Goal: Information Seeking & Learning: Find specific fact

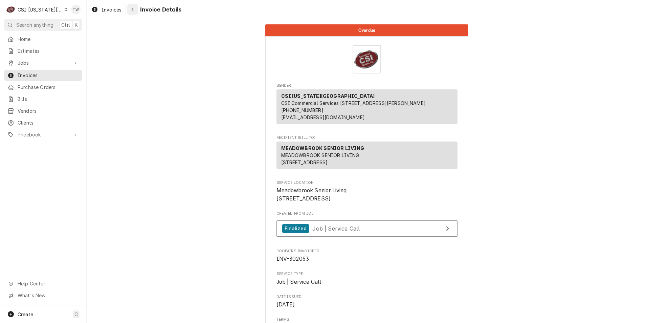
click at [132, 10] on icon "Navigate back" at bounding box center [132, 9] width 3 height 5
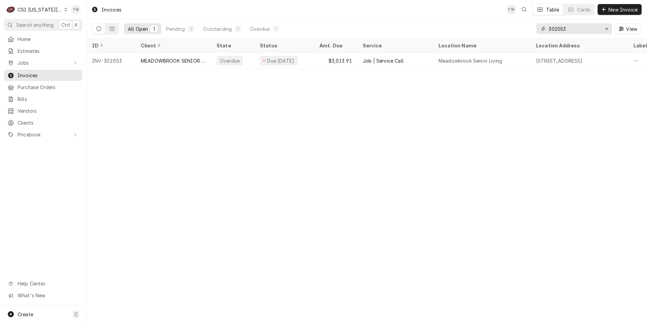
drag, startPoint x: 569, startPoint y: 31, endPoint x: 463, endPoint y: 28, distance: 106.6
click at [463, 28] on div "All Open 1 Pending 0 Outstanding 0 Overdue 1 302053 View" at bounding box center [366, 28] width 549 height 19
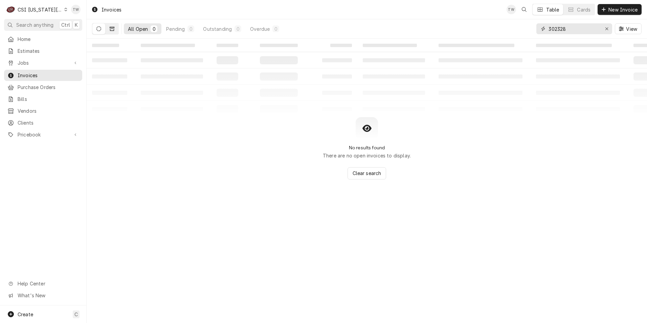
type input "302328"
click at [108, 30] on button "Dynamic Content Wrapper" at bounding box center [112, 28] width 13 height 11
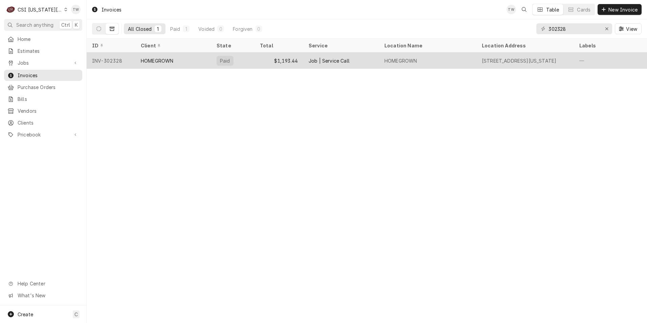
click at [263, 59] on div "$1,193.44" at bounding box center [278, 60] width 49 height 16
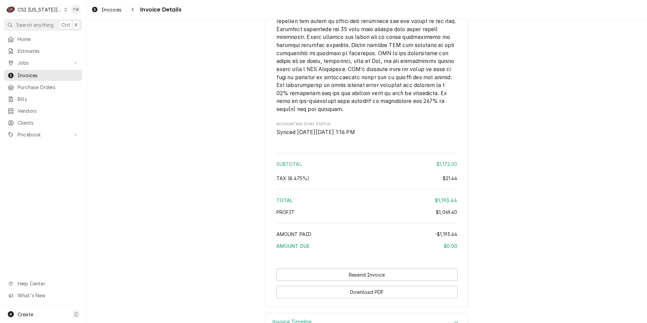
scroll to position [1430, 0]
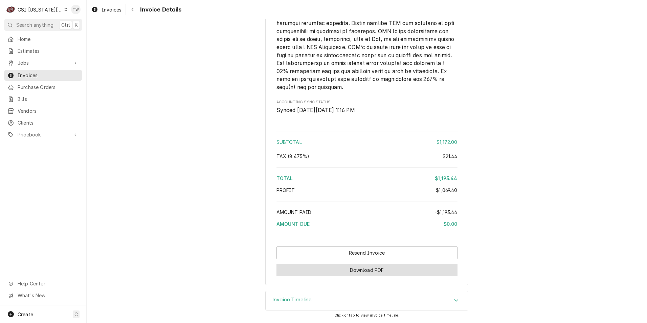
click at [392, 273] on button "Download PDF" at bounding box center [366, 269] width 181 height 13
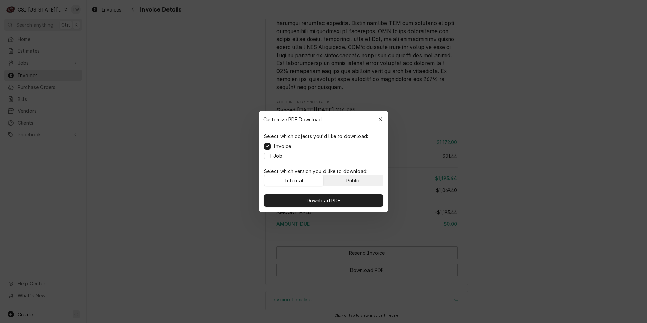
click at [363, 179] on button "Public" at bounding box center [353, 180] width 59 height 11
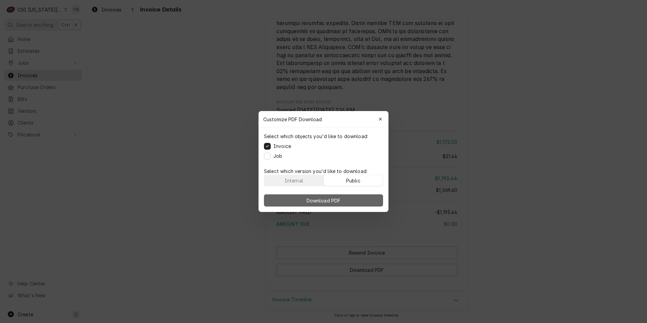
click at [362, 201] on button "Download PDF" at bounding box center [323, 200] width 119 height 12
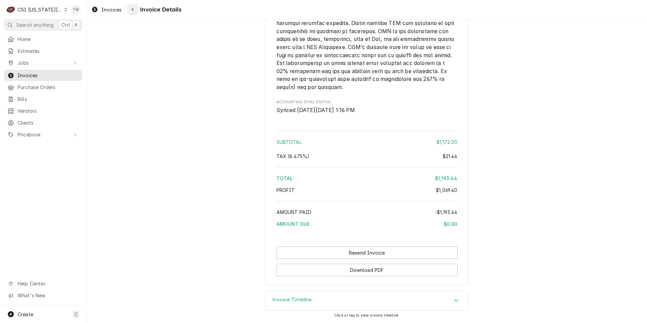
click at [130, 9] on div "Navigate back" at bounding box center [132, 9] width 7 height 7
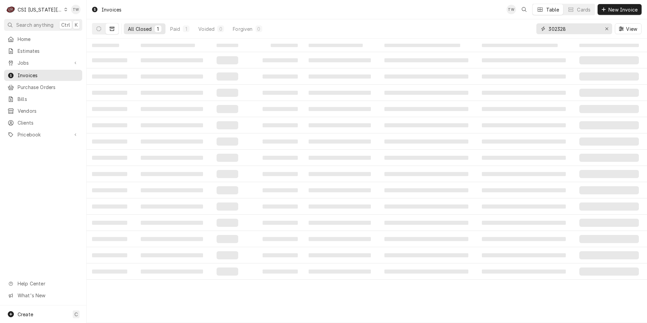
click at [586, 28] on input "302328" at bounding box center [573, 28] width 51 height 11
drag, startPoint x: 586, startPoint y: 28, endPoint x: 460, endPoint y: 21, distance: 126.0
click at [461, 21] on div "All Closed 1 Paid 1 Voided 0 Forgiven 0 302328 View" at bounding box center [366, 28] width 549 height 19
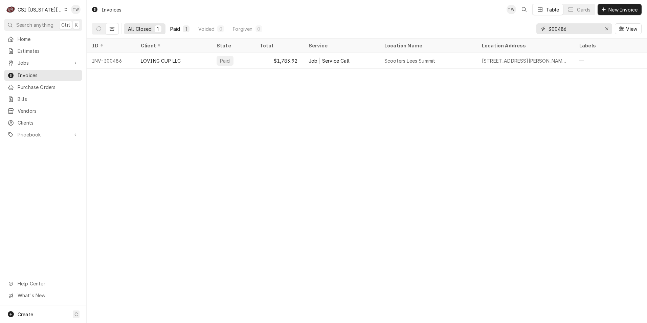
type input "300486"
click at [177, 30] on div "Paid" at bounding box center [175, 28] width 10 height 7
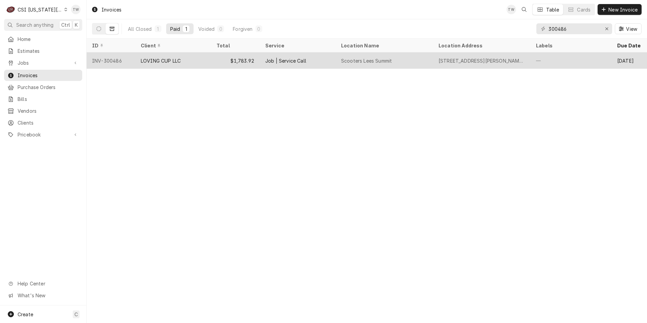
click at [171, 59] on div "LOVING CUP LLC" at bounding box center [161, 60] width 40 height 7
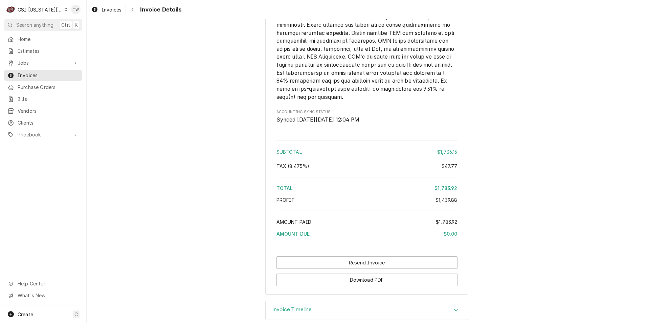
scroll to position [1765, 0]
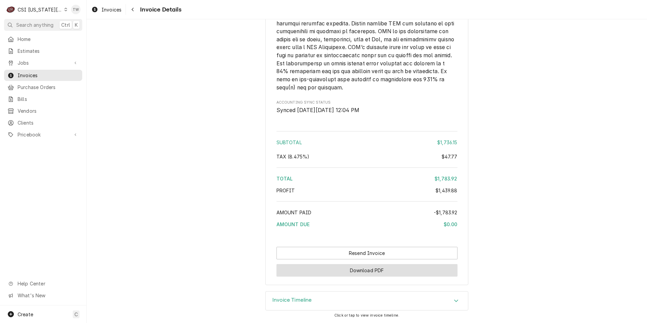
click at [394, 272] on button "Download PDF" at bounding box center [366, 270] width 181 height 13
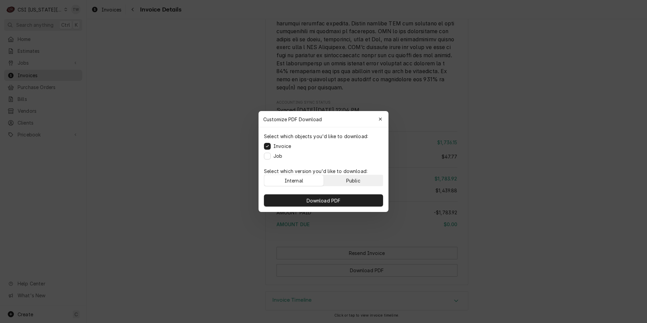
click at [370, 179] on button "Public" at bounding box center [353, 180] width 59 height 11
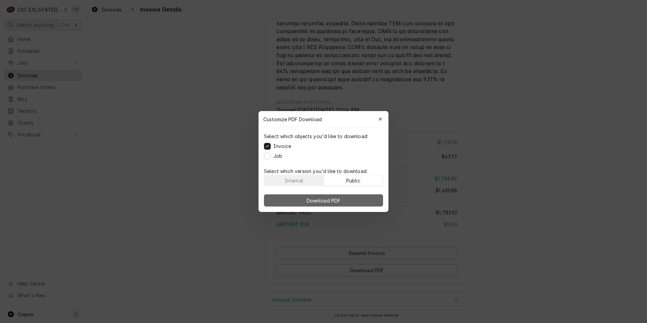
click at [367, 198] on button "Download PDF" at bounding box center [323, 200] width 119 height 12
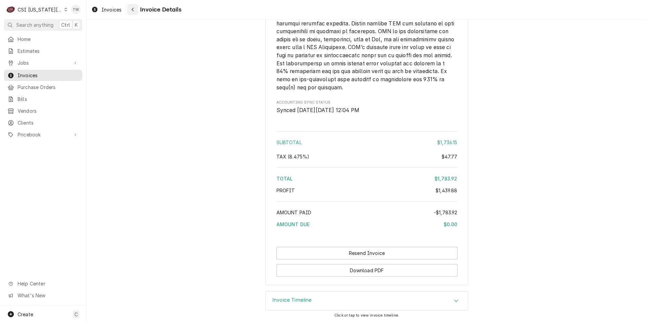
click at [131, 14] on button "Navigate back" at bounding box center [132, 9] width 11 height 11
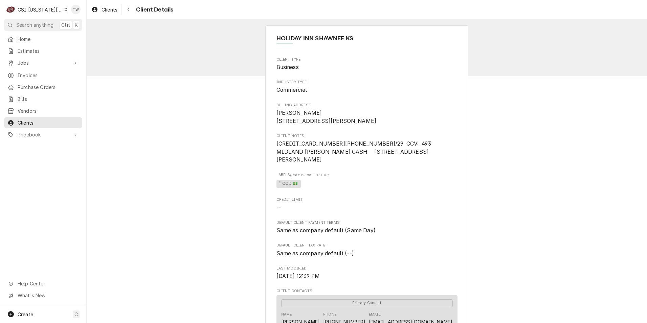
scroll to position [34, 0]
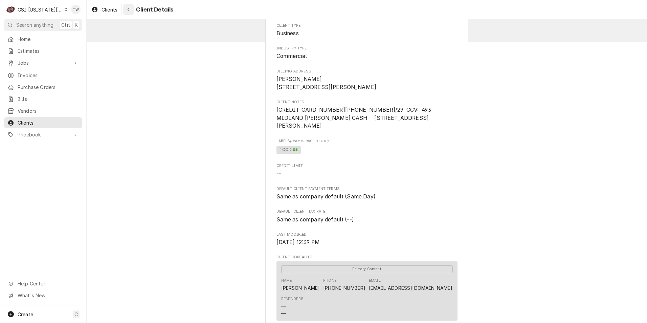
click at [133, 9] on button "Navigate back" at bounding box center [128, 9] width 11 height 11
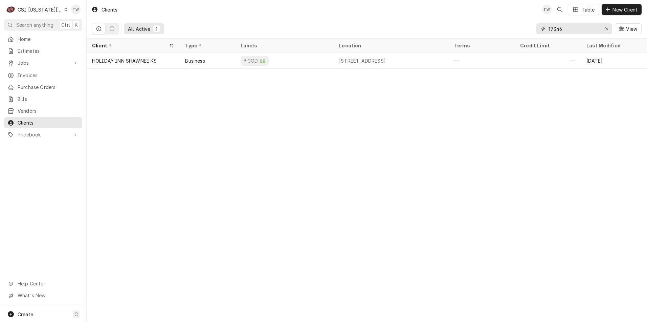
drag, startPoint x: 567, startPoint y: 25, endPoint x: 412, endPoint y: 15, distance: 155.9
click at [415, 18] on div "Clients TW Table New Client All Active 1 17346 View" at bounding box center [367, 19] width 560 height 39
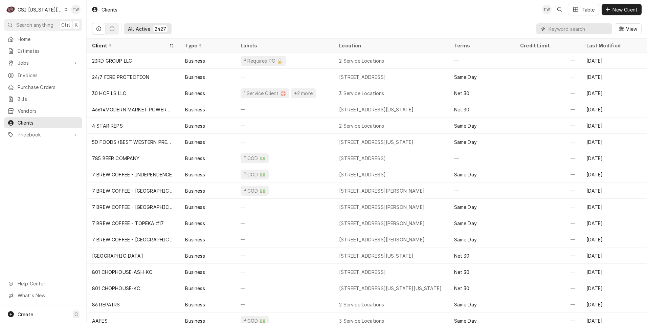
click at [564, 28] on input "Dynamic Content Wrapper" at bounding box center [578, 28] width 60 height 11
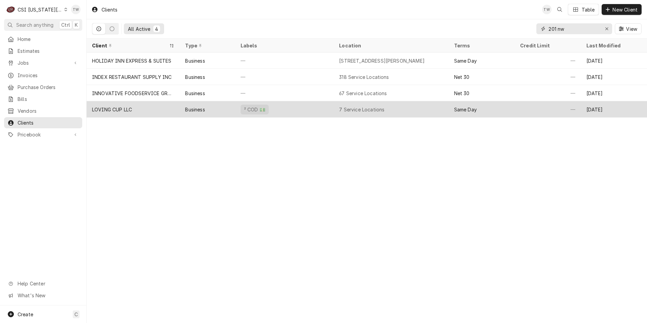
type input "201 nw"
click at [221, 110] on div "Business" at bounding box center [207, 109] width 55 height 16
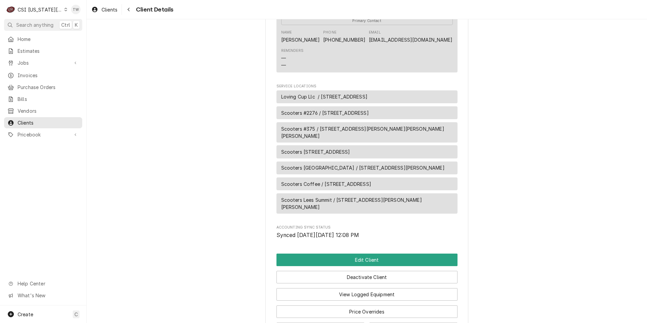
scroll to position [399, 0]
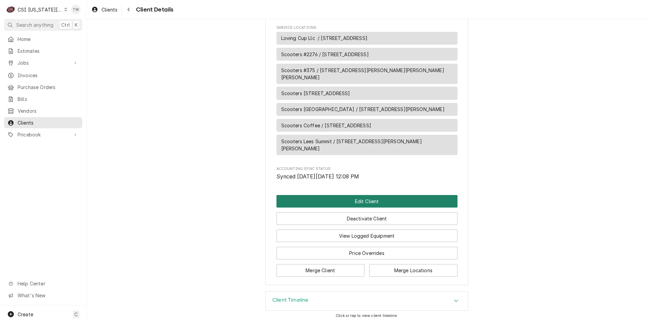
click at [357, 202] on button "Edit Client" at bounding box center [366, 201] width 181 height 13
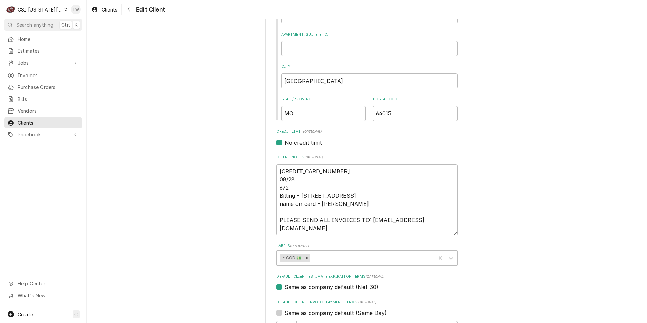
scroll to position [237, 0]
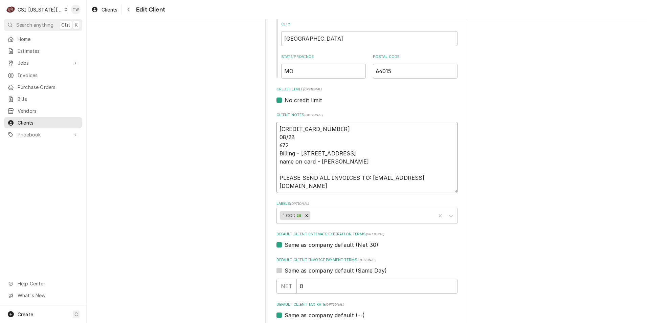
drag, startPoint x: 379, startPoint y: 185, endPoint x: 236, endPoint y: 180, distance: 143.8
click at [236, 180] on div "Please provide the following information about your client: Client Type Industr…" at bounding box center [367, 232] width 560 height 884
click at [393, 183] on textarea "[CREDIT_CARD_NUMBER] 08/28 672 Billing - [STREET_ADDRESS] name on card - [PERSO…" at bounding box center [366, 157] width 181 height 71
drag, startPoint x: 387, startPoint y: 185, endPoint x: 264, endPoint y: 191, distance: 122.6
click at [265, 191] on div "Please provide the following information about your client: Client Type Industr…" at bounding box center [366, 232] width 203 height 872
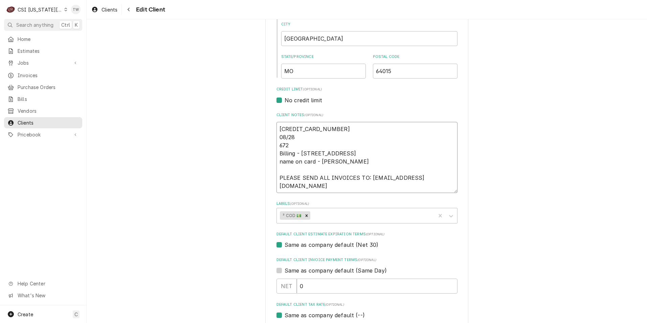
type textarea "x"
type textarea "4246-3153-7791-4054 08/28 672 Billing - 201 NW 11th Street - 64015 name on card…"
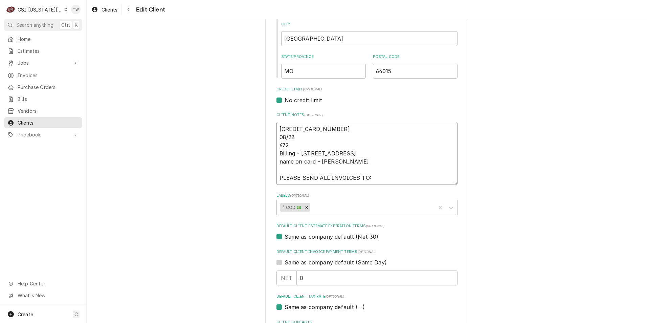
paste textarea "office@lovingcupllc.com"
type textarea "x"
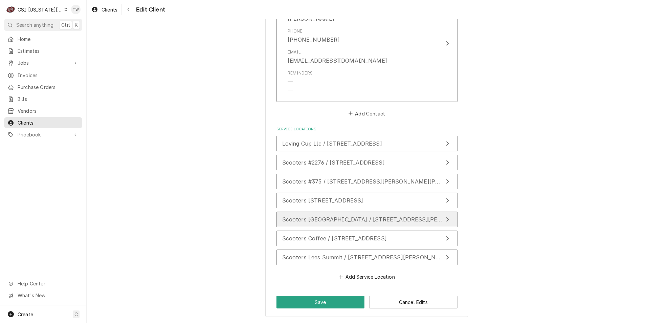
scroll to position [445, 0]
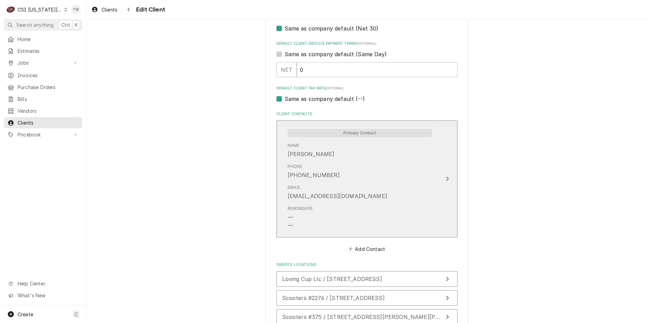
type textarea "4246-3153-7791-4054 08/28 672 Billing - 201 NW 11th Street - 64015 name on card…"
click at [360, 177] on div "Phone (816) 506-0242" at bounding box center [359, 171] width 144 height 21
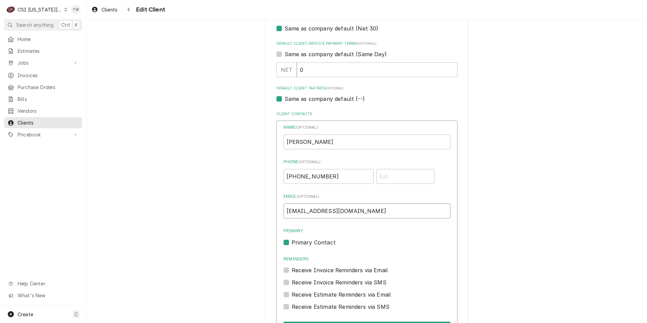
drag, startPoint x: 395, startPoint y: 210, endPoint x: 128, endPoint y: 214, distance: 266.8
click at [132, 214] on div "Please provide the following information about your client: Client Type Industr…" at bounding box center [367, 88] width 560 height 1012
paste input "office@lovingcupllc.com"
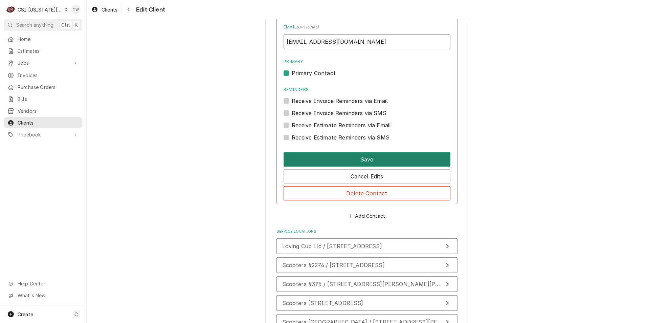
type input "office@lovingcupllc.com"
click at [376, 160] on button "Save" at bounding box center [366, 159] width 167 height 14
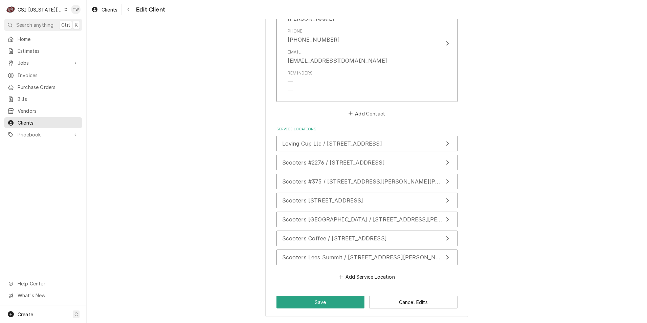
click at [308, 297] on button "Save" at bounding box center [320, 302] width 88 height 13
type textarea "x"
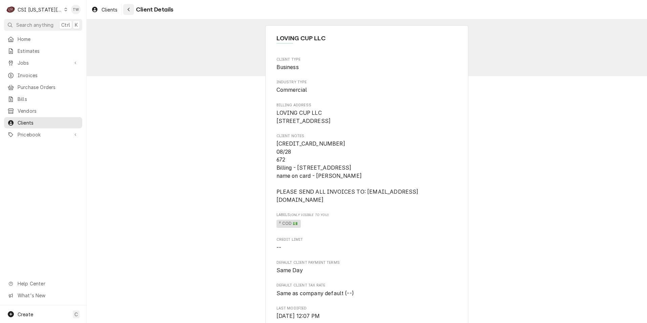
click at [132, 6] on div "Navigate back" at bounding box center [128, 9] width 7 height 7
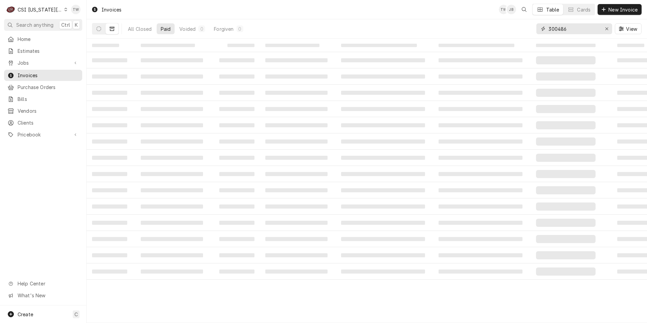
drag, startPoint x: 576, startPoint y: 32, endPoint x: 467, endPoint y: 30, distance: 109.2
click at [467, 30] on div "All Closed Paid Voided 0 Forgiven 0 300486 View" at bounding box center [366, 28] width 549 height 19
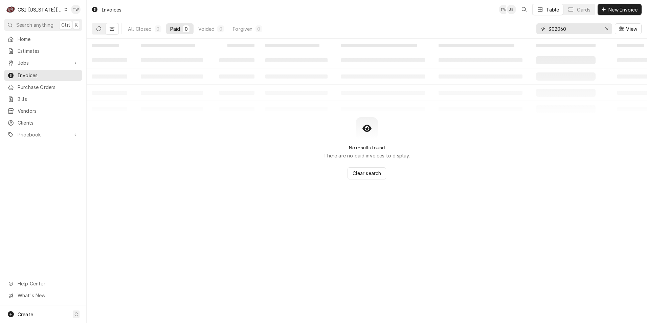
type input "302060"
click at [99, 29] on icon "Dynamic Content Wrapper" at bounding box center [98, 28] width 5 height 5
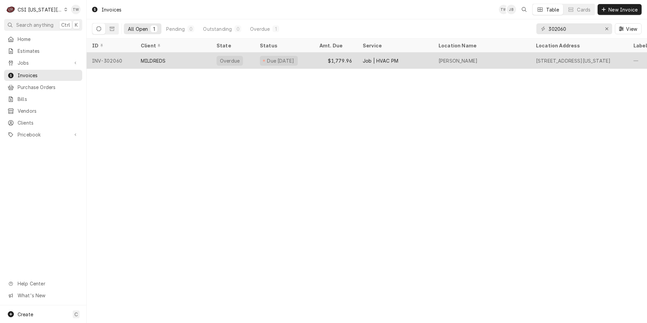
click at [176, 60] on div "MILDREDS" at bounding box center [173, 60] width 76 height 16
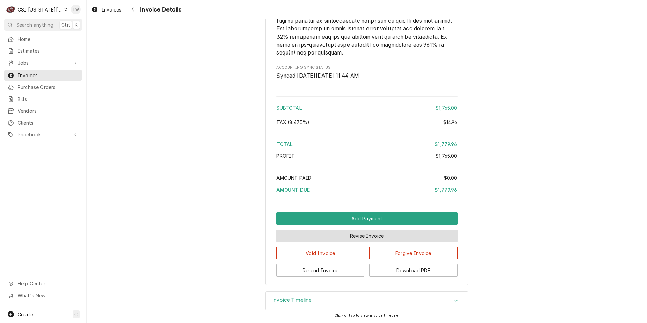
scroll to position [1027, 0]
click at [342, 295] on div "Invoice Timeline" at bounding box center [366, 300] width 202 height 19
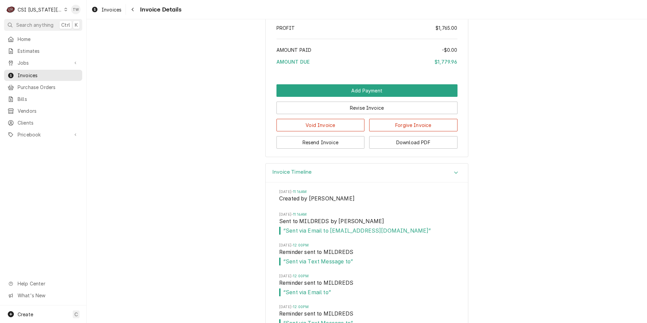
scroll to position [1162, 0]
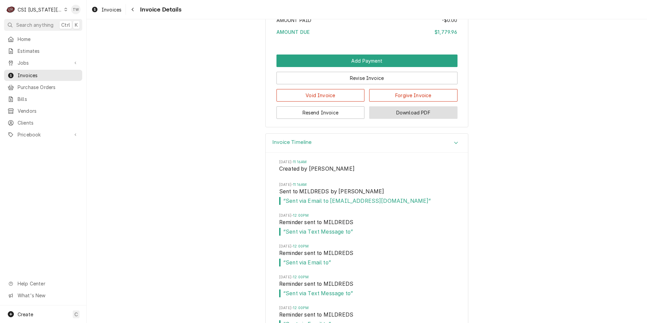
click at [401, 119] on button "Download PDF" at bounding box center [413, 112] width 88 height 13
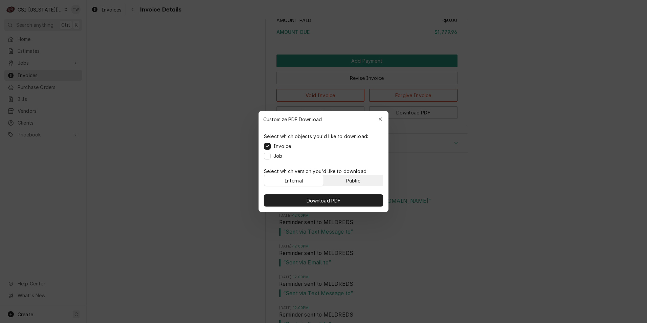
click at [340, 179] on button "Public" at bounding box center [353, 180] width 59 height 11
click at [331, 207] on div "Download PDF" at bounding box center [323, 200] width 130 height 23
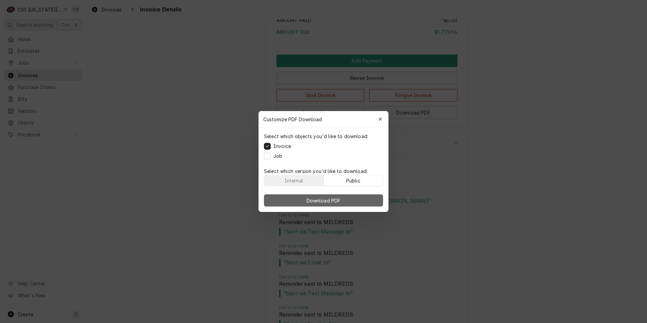
click at [333, 197] on span "Download PDF" at bounding box center [323, 200] width 37 height 7
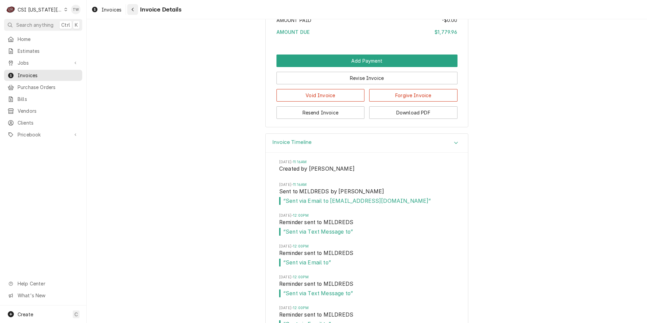
click at [135, 10] on div "Navigate back" at bounding box center [132, 9] width 7 height 7
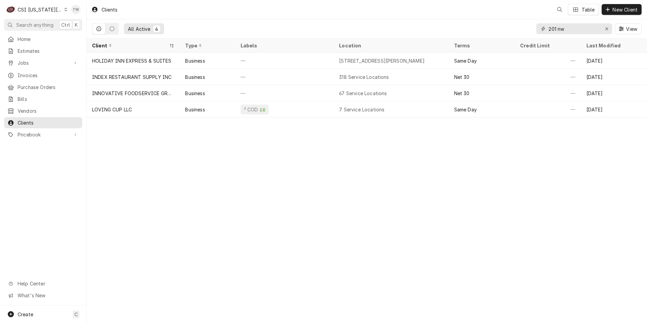
drag, startPoint x: 568, startPoint y: 32, endPoint x: 421, endPoint y: 19, distance: 148.0
click at [434, 20] on div "All Active 4 201 nw View" at bounding box center [366, 28] width 549 height 19
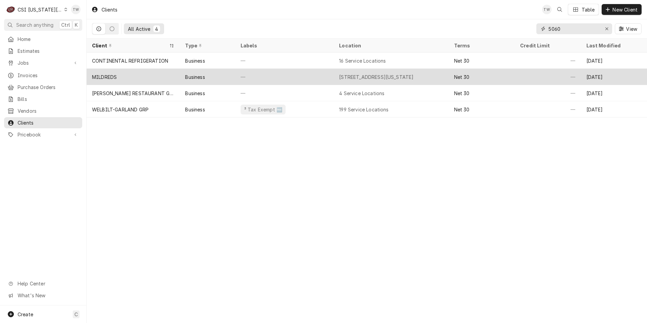
type input "5060"
click at [269, 75] on div "—" at bounding box center [284, 77] width 98 height 16
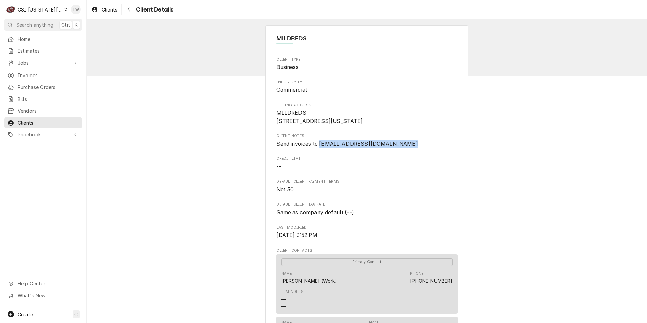
drag, startPoint x: 319, startPoint y: 152, endPoint x: 397, endPoint y: 152, distance: 78.1
click at [397, 147] on span "Send invoices to [EMAIL_ADDRESS][DOMAIN_NAME]" at bounding box center [346, 143] width 141 height 6
copy span "[EMAIL_ADDRESS][DOMAIN_NAME]"
click at [126, 9] on div "Navigate back" at bounding box center [128, 9] width 7 height 7
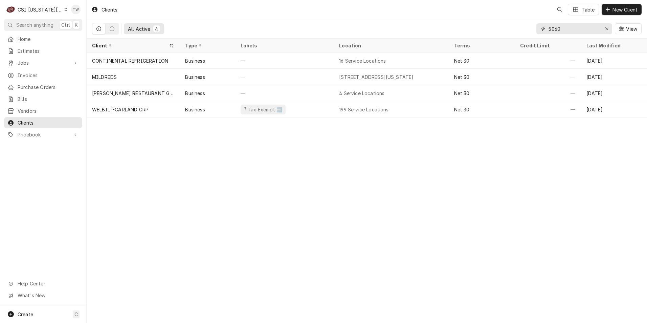
drag, startPoint x: 563, startPoint y: 27, endPoint x: 421, endPoint y: 22, distance: 141.8
click at [421, 22] on div "All Active 4 5060 View" at bounding box center [366, 28] width 549 height 19
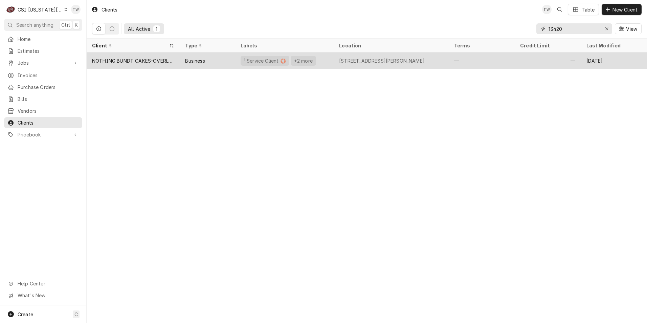
type input "13420"
click at [201, 57] on div "Business" at bounding box center [195, 60] width 20 height 7
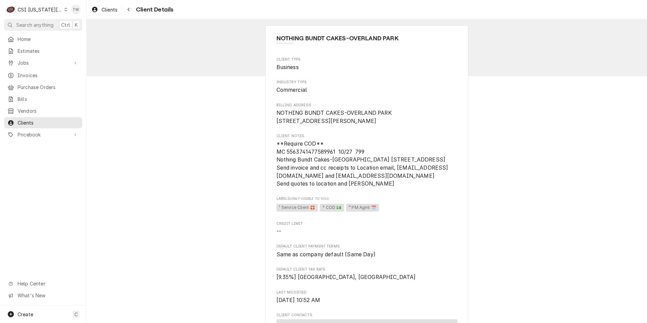
scroll to position [34, 0]
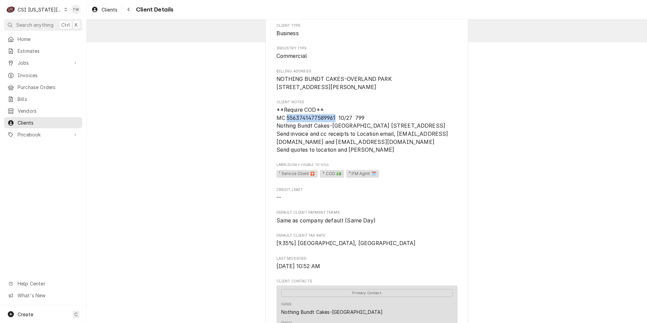
drag, startPoint x: 333, startPoint y: 125, endPoint x: 284, endPoint y: 125, distance: 49.4
click at [284, 125] on span "**Require COD** MC 5563741477589961 10/27 799 Nothing Bundt Cakes-[GEOGRAPHIC_D…" at bounding box center [362, 130] width 172 height 46
copy span "[CREDIT_CARD_NUMBER]"
drag, startPoint x: 327, startPoint y: 134, endPoint x: 261, endPoint y: 135, distance: 66.0
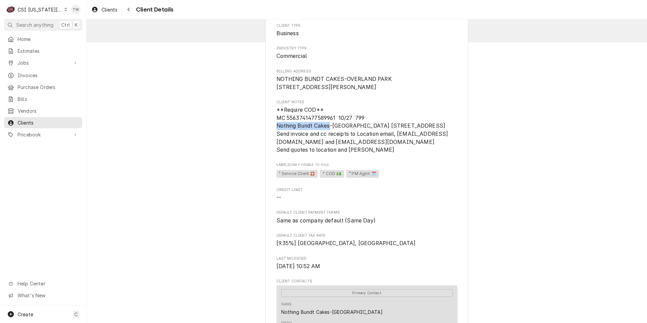
copy span "Nothing Bundt Cakes"
drag, startPoint x: 369, startPoint y: 133, endPoint x: 438, endPoint y: 133, distance: 69.3
click at [438, 133] on span "**Require COD** MC 5563741477589961 10/27 799 Nothing Bundt Cakes-Overland Park…" at bounding box center [362, 130] width 172 height 46
copy span "9401 Indian Creek Parkway"
drag, startPoint x: 350, startPoint y: 140, endPoint x: 334, endPoint y: 142, distance: 15.6
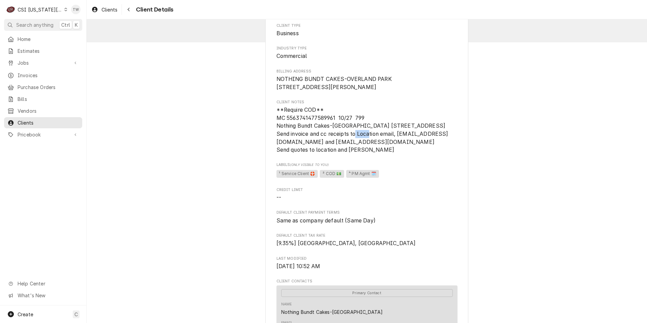
click at [334, 142] on span "**Require COD** MC 5563741477589961 10/27 799 Nothing Bundt Cakes-Overland Park…" at bounding box center [366, 130] width 181 height 48
copy span "66210"
drag, startPoint x: 366, startPoint y: 158, endPoint x: 455, endPoint y: 157, distance: 89.3
copy span "Vantedge.AP@quatrrobss.com"
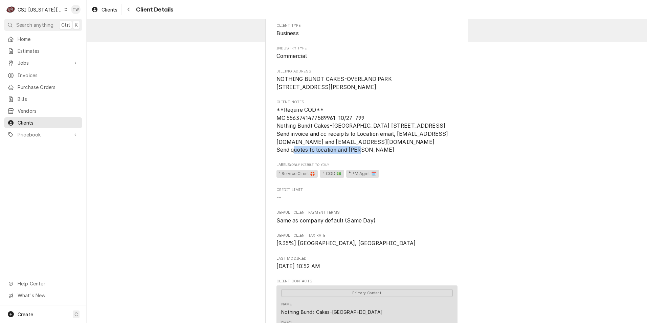
drag, startPoint x: 131, startPoint y: 13, endPoint x: 135, endPoint y: 14, distance: 3.9
click at [131, 13] on button "Navigate back" at bounding box center [128, 9] width 11 height 11
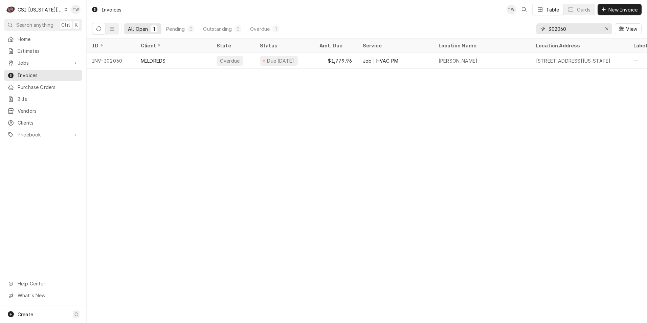
drag, startPoint x: 584, startPoint y: 32, endPoint x: 360, endPoint y: 18, distance: 224.3
click at [366, 18] on div "Invoices TW Table Cards New Invoice All Open 1 Pending 0 Outstanding 0 Overdue …" at bounding box center [367, 19] width 560 height 39
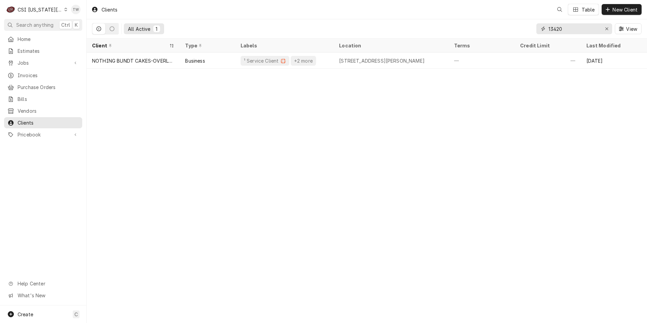
drag, startPoint x: 556, startPoint y: 28, endPoint x: 503, endPoint y: 26, distance: 52.8
click at [504, 26] on div "All Active 1 13420 View" at bounding box center [366, 28] width 549 height 19
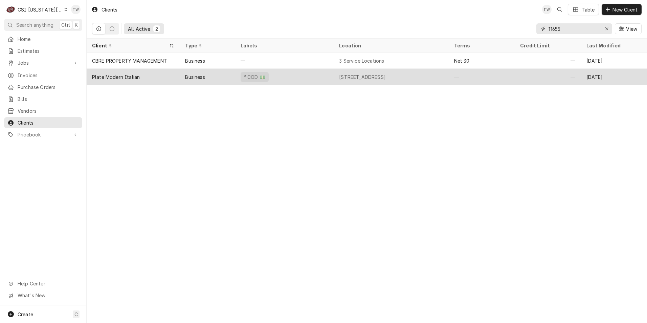
type input "11655"
click at [304, 77] on div "² COD 💵" at bounding box center [284, 77] width 98 height 16
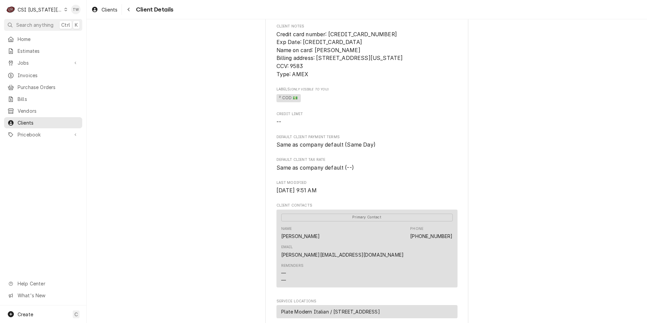
scroll to position [135, 0]
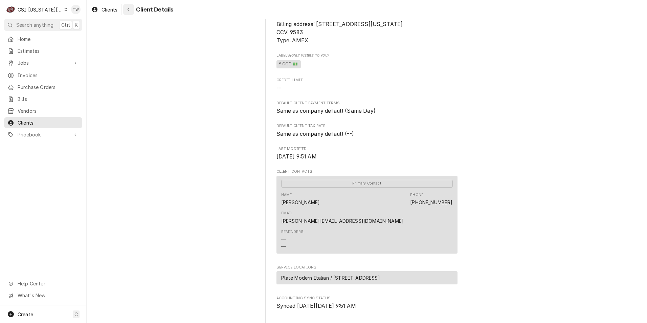
click at [130, 14] on button "Navigate back" at bounding box center [128, 9] width 11 height 11
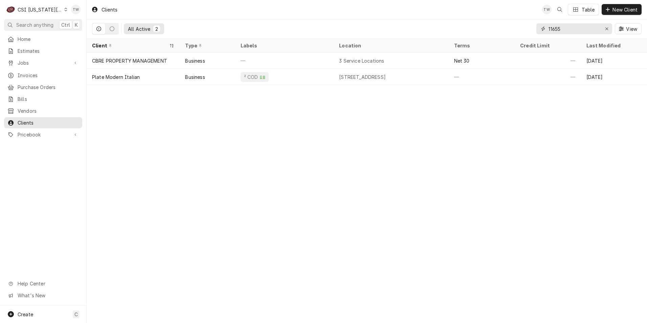
drag, startPoint x: 543, startPoint y: 25, endPoint x: 436, endPoint y: 6, distance: 108.9
click at [437, 6] on div "Clients TW Table New Client All Active 2 11655 View" at bounding box center [367, 19] width 560 height 39
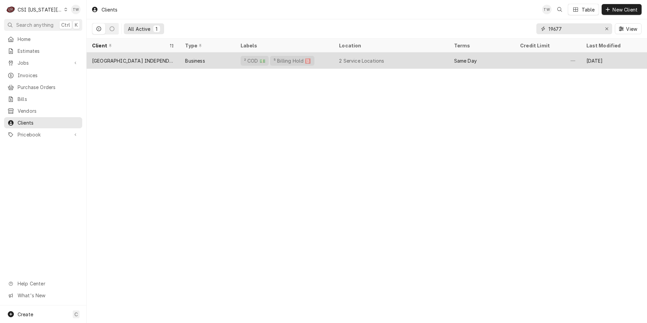
type input "19677"
click at [311, 60] on div "² COD 💵 ⁵ Billing Hold 🅱️" at bounding box center [284, 60] width 98 height 16
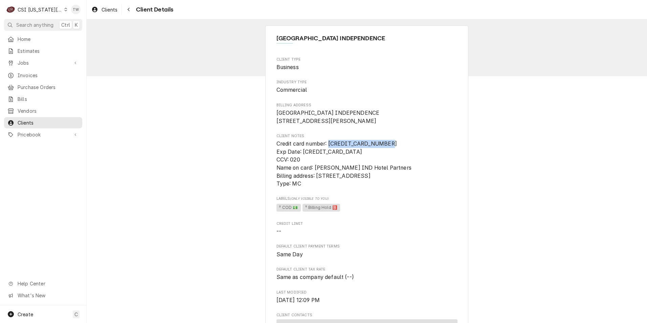
drag, startPoint x: 381, startPoint y: 152, endPoint x: 328, endPoint y: 155, distance: 53.5
click at [328, 155] on span "Credit card number: [CREDIT_CARD_NUMBER] Exp Date: [CREDIT_CARD_DATA] CCV: 020 …" at bounding box center [343, 163] width 135 height 46
copy span "[CREDIT_CARD_NUMBER]"
drag, startPoint x: 300, startPoint y: 168, endPoint x: 289, endPoint y: 169, distance: 10.5
click at [289, 169] on span "Credit card number: [CREDIT_CARD_NUMBER] Exp Date: [CREDIT_CARD_DATA] CCV: 020 …" at bounding box center [366, 164] width 181 height 48
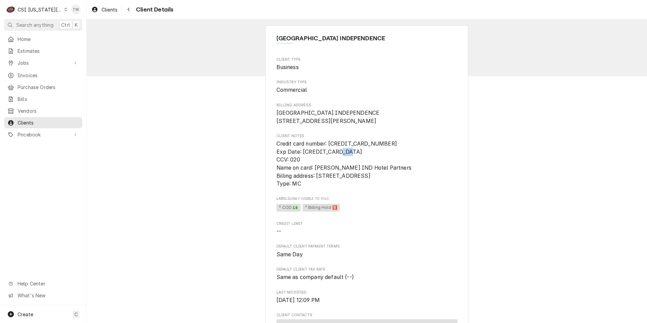
copy span "020"
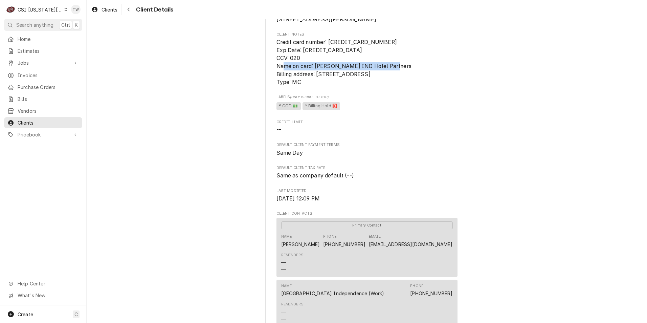
drag, startPoint x: 313, startPoint y: 75, endPoint x: 422, endPoint y: 76, distance: 109.2
click at [422, 76] on span "Credit card number: [CREDIT_CARD_NUMBER] Exp Date: [CREDIT_CARD_DATA] CCV: 020 …" at bounding box center [366, 62] width 181 height 48
copy span "[PERSON_NAME] IND Hotel Partners"
drag, startPoint x: 409, startPoint y: 84, endPoint x: 435, endPoint y: 84, distance: 25.4
click at [435, 84] on span "Credit card number: [CREDIT_CARD_NUMBER] Exp Date: [CREDIT_CARD_DATA] CCV: 020 …" at bounding box center [366, 62] width 181 height 48
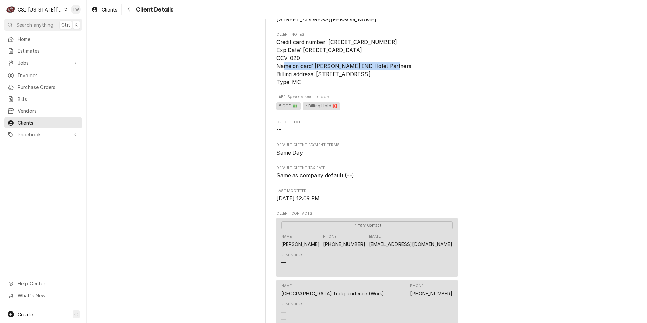
copy span "66061"
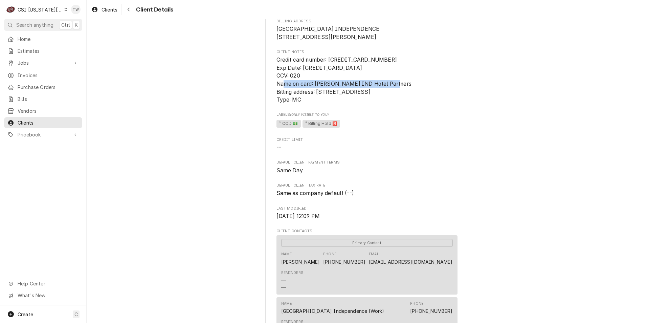
scroll to position [34, 0]
